Goal: Book appointment/travel/reservation

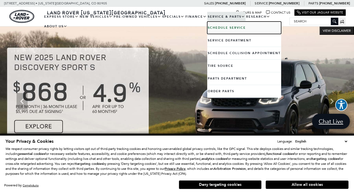
click at [220, 27] on b "Schedule Service" at bounding box center [227, 28] width 38 height 4
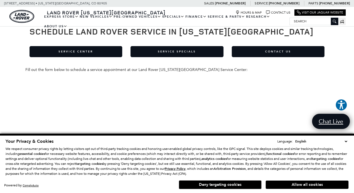
scroll to position [26, 0]
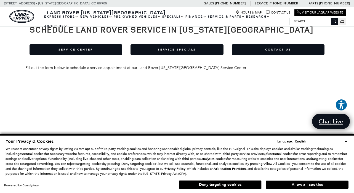
click at [346, 140] on select "English Spanish / Español English / [GEOGRAPHIC_DATA] Korean / 한국어 Vietnamese /…" at bounding box center [321, 142] width 55 height 6
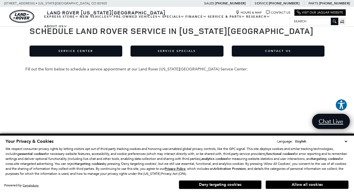
click at [346, 141] on select "English Spanish / Español English / [GEOGRAPHIC_DATA] Korean / 한국어 Vietnamese /…" at bounding box center [321, 142] width 55 height 6
click at [210, 185] on button "Deny targeting cookies" at bounding box center [220, 184] width 83 height 9
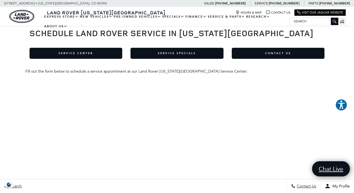
scroll to position [19, 0]
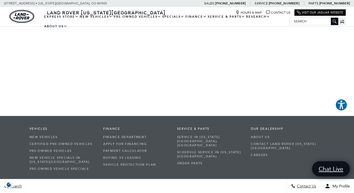
scroll to position [218, 0]
